Goal: Information Seeking & Learning: Learn about a topic

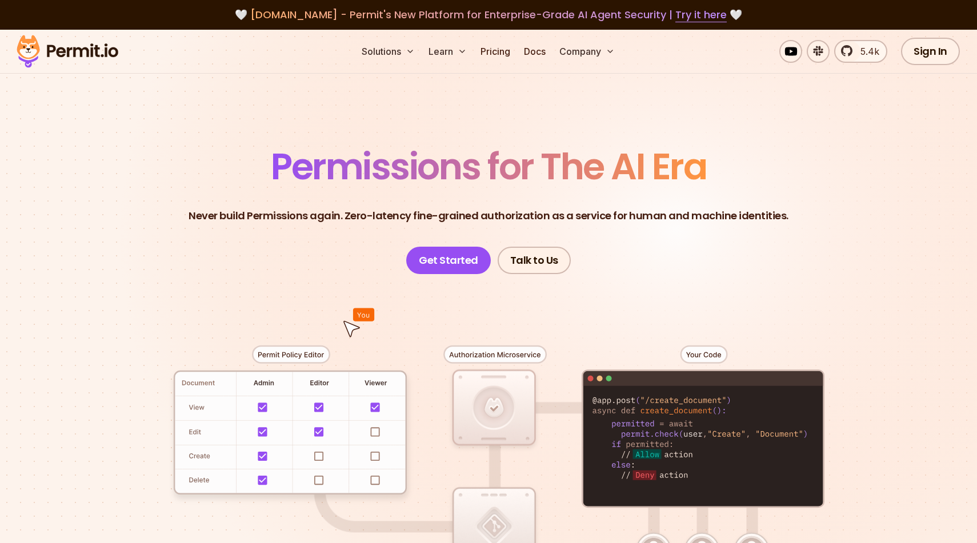
click at [84, 277] on section "Permissions for The AI Era Never build Permissions again. Zero-latency fine-gra…" at bounding box center [488, 407] width 977 height 754
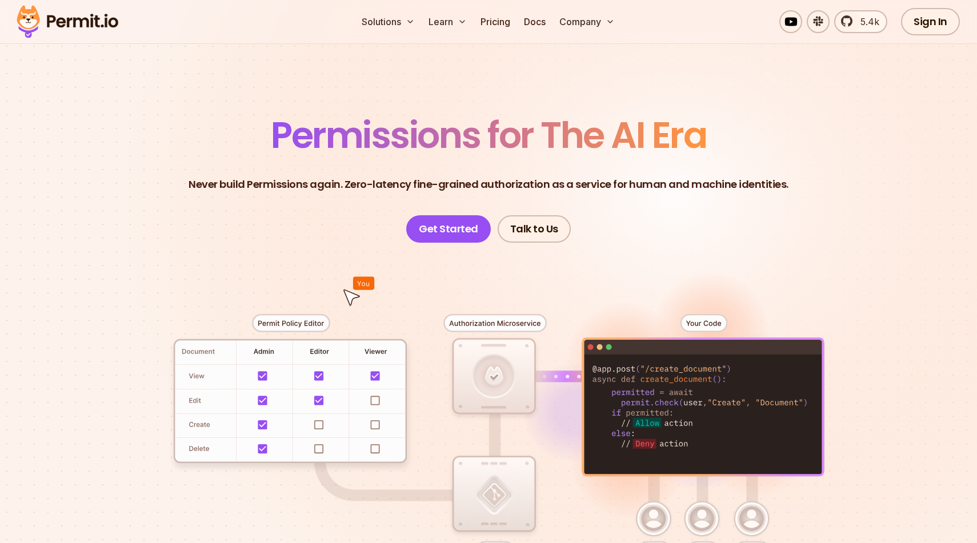
scroll to position [50, 0]
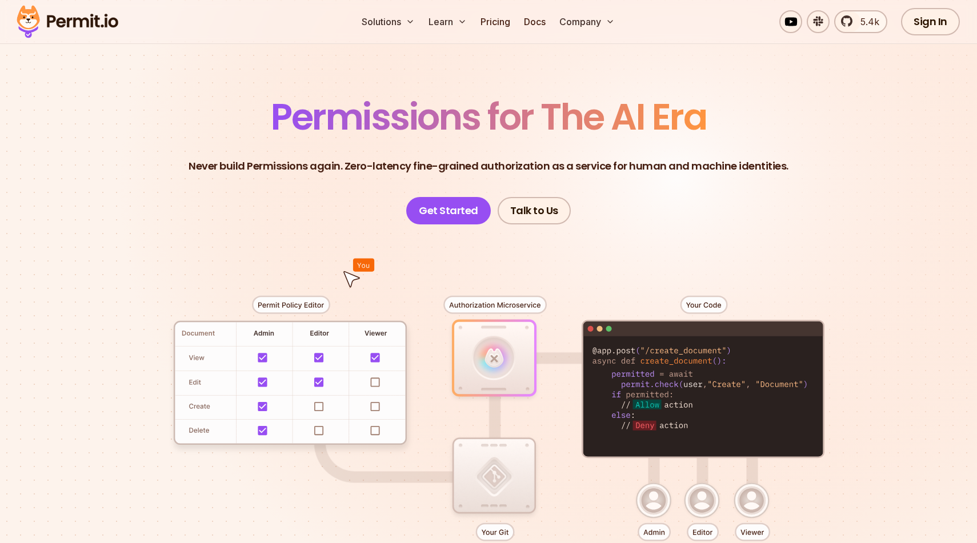
click at [47, 327] on section "Permissions for The AI Era Never build Permissions again. Zero-latency fine-gra…" at bounding box center [488, 357] width 977 height 754
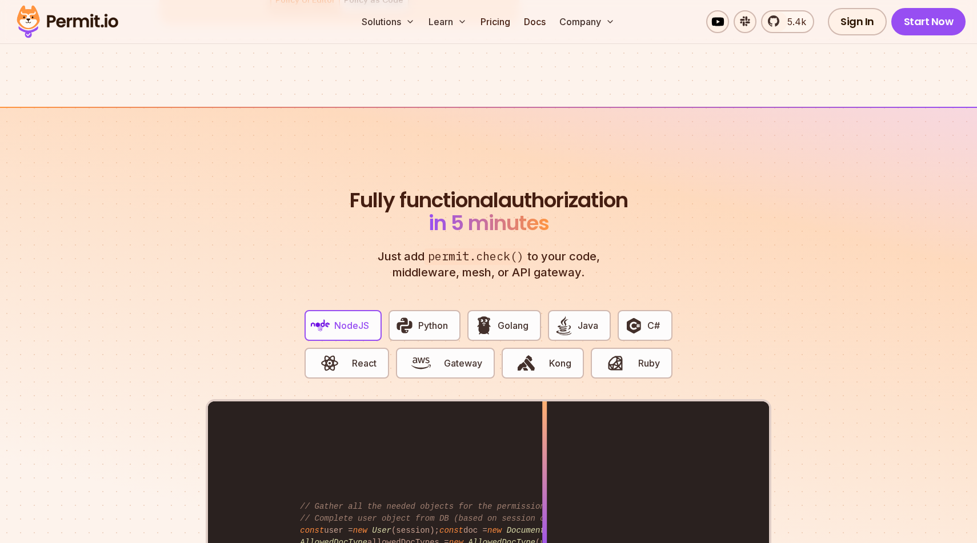
scroll to position [2142, 0]
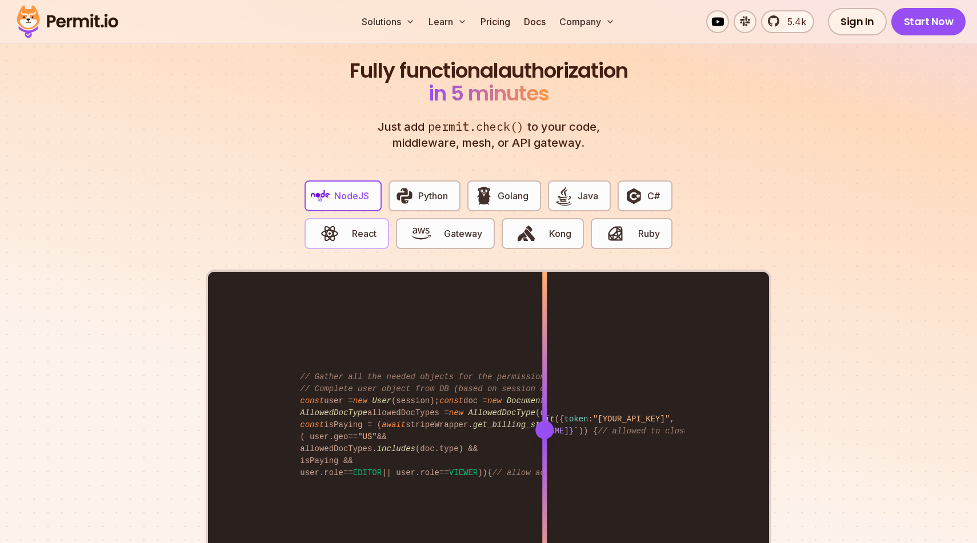
click at [348, 224] on span "button" at bounding box center [329, 233] width 38 height 19
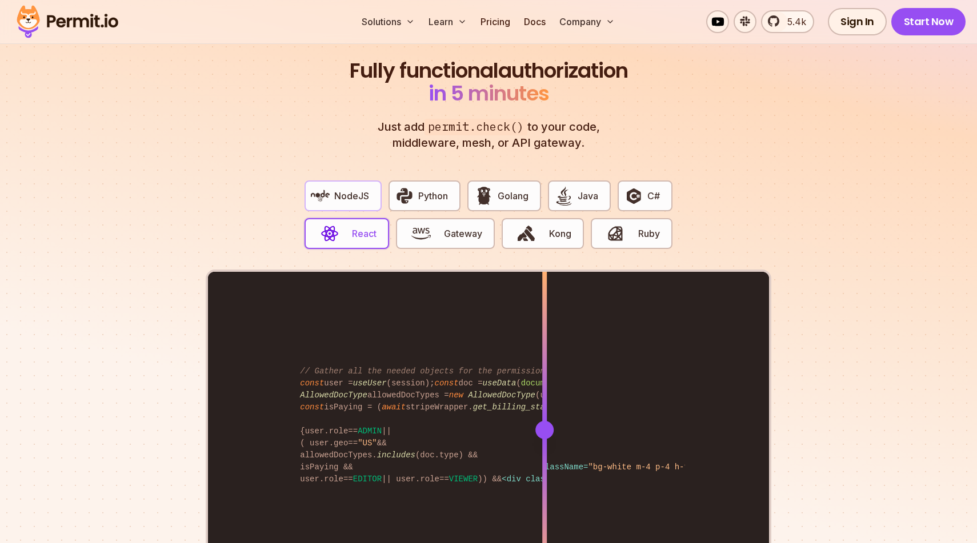
click at [343, 194] on button "NodeJS" at bounding box center [343, 196] width 77 height 31
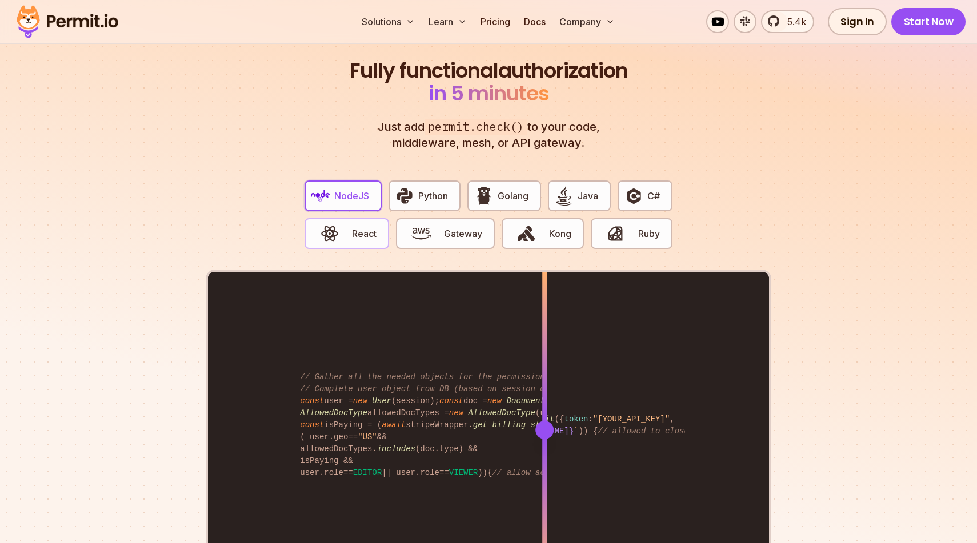
click at [354, 230] on button "React" at bounding box center [347, 233] width 85 height 31
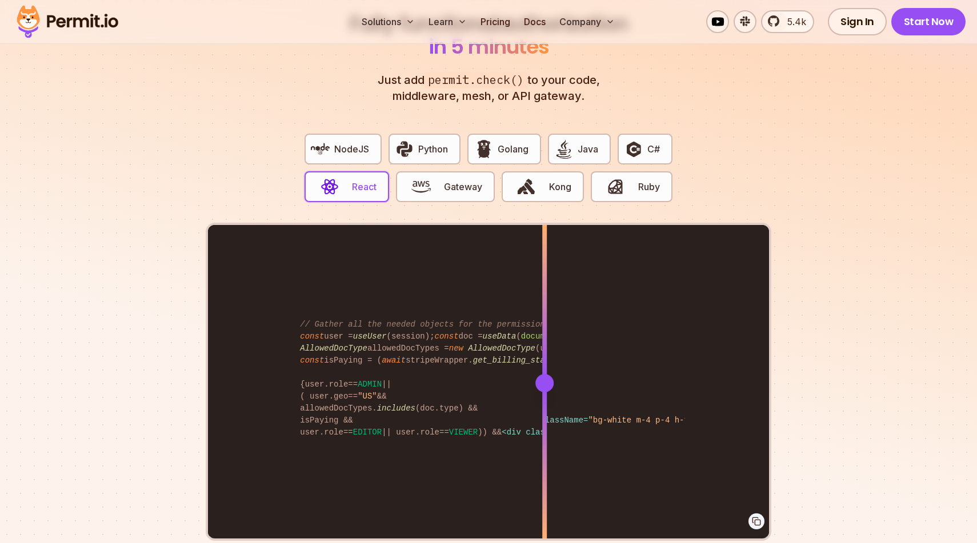
scroll to position [2193, 0]
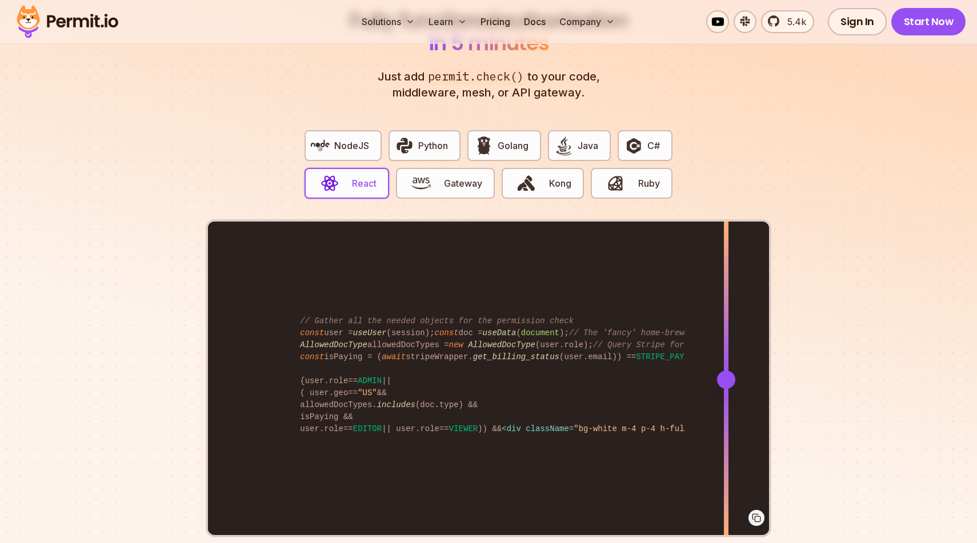
drag, startPoint x: 543, startPoint y: 362, endPoint x: 726, endPoint y: 376, distance: 183.4
click at [726, 376] on div at bounding box center [726, 379] width 5 height 315
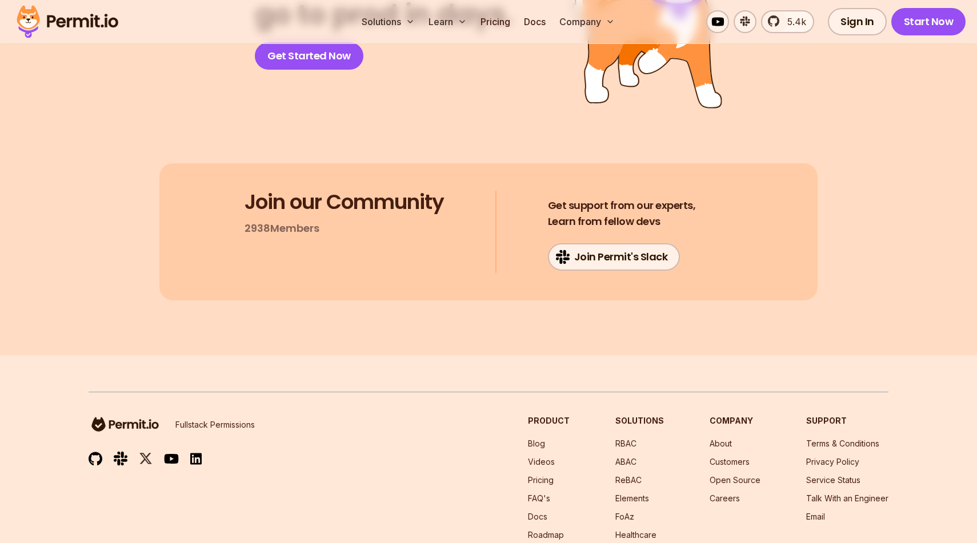
scroll to position [6097, 0]
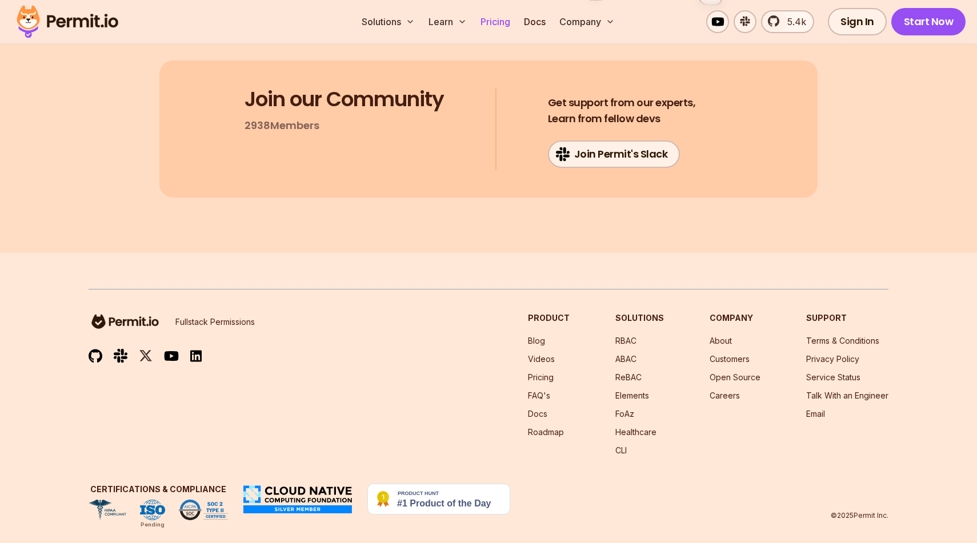
click at [504, 17] on link "Pricing" at bounding box center [495, 21] width 39 height 23
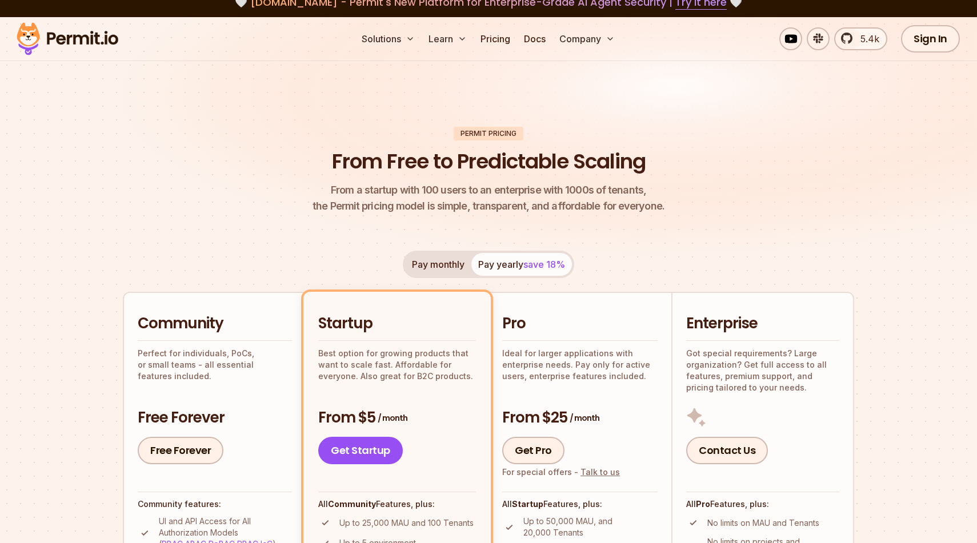
scroll to position [14, 0]
